Goal: Transaction & Acquisition: Purchase product/service

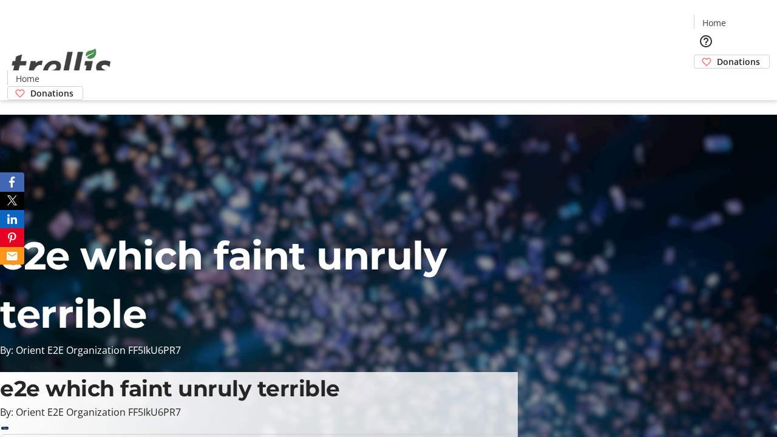
click at [717, 55] on span "Donations" at bounding box center [738, 61] width 43 height 13
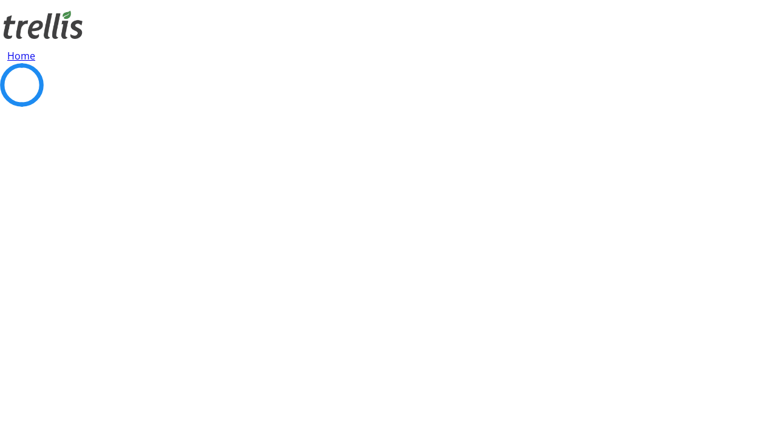
select select "CA"
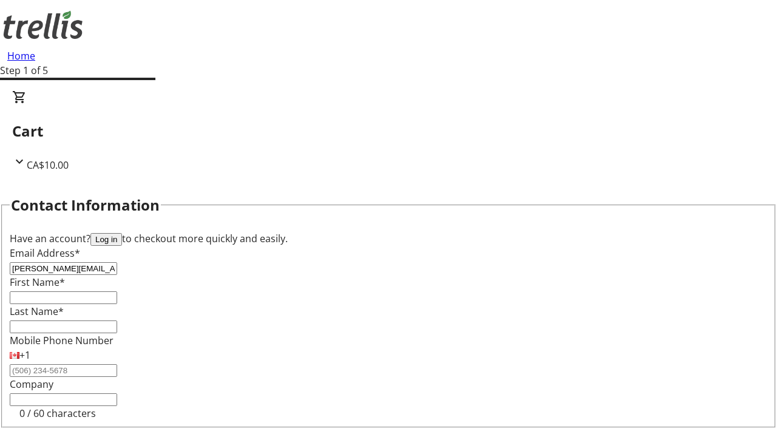
type input "[PERSON_NAME][EMAIL_ADDRESS][DOMAIN_NAME]"
type input "[PERSON_NAME]"
type input "[STREET_ADDRESS][PERSON_NAME]"
type input "Kelowna"
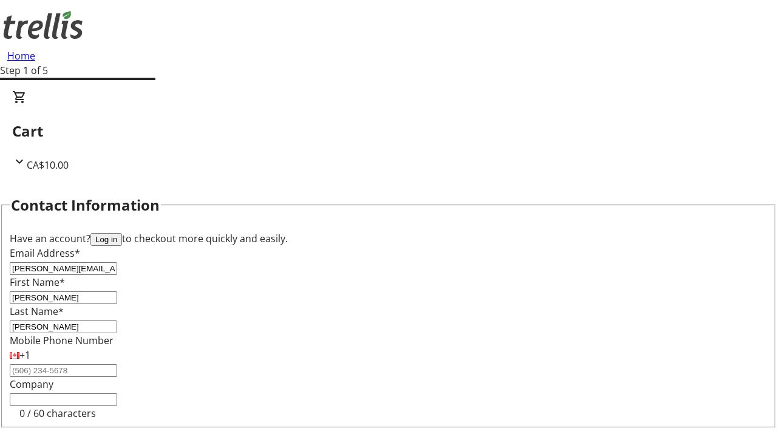
select select "BC"
type input "Kelowna"
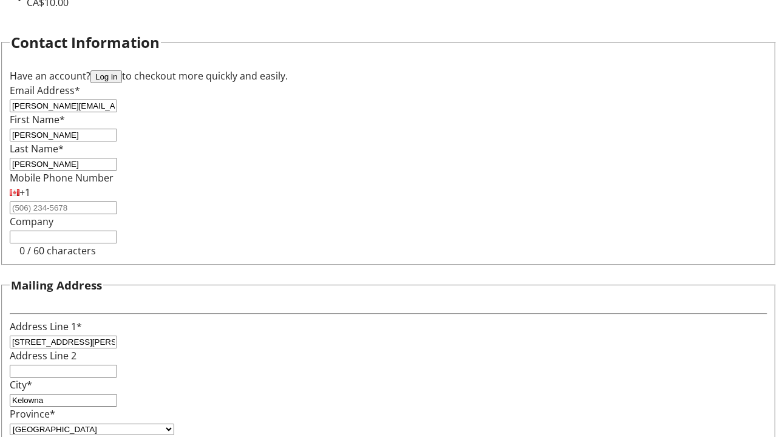
type input "V1Y 0C2"
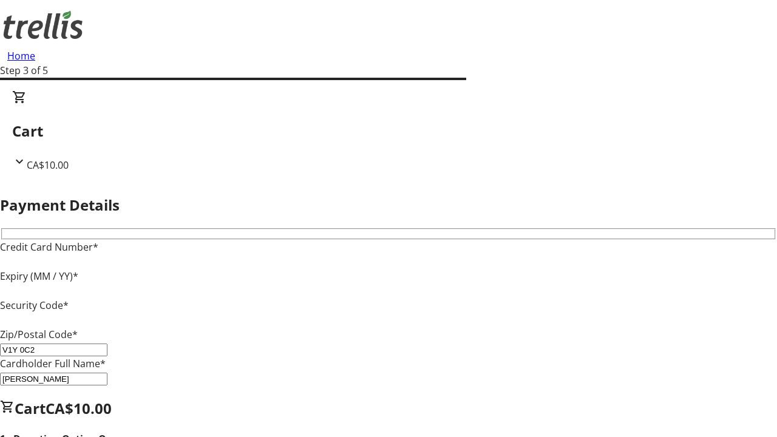
type input "V1Y 0C2"
